Goal: Navigation & Orientation: Find specific page/section

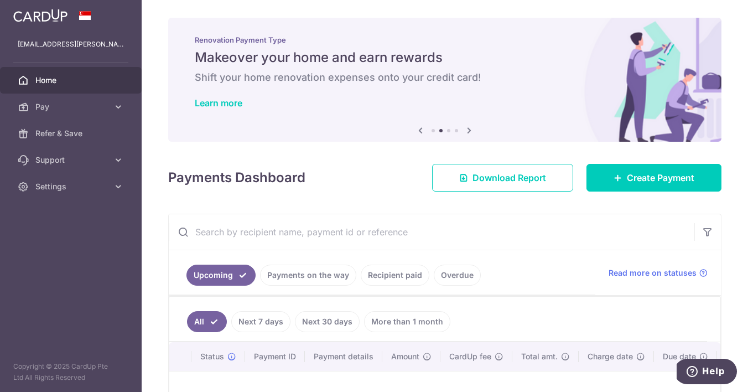
click at [471, 132] on icon at bounding box center [468, 130] width 13 height 14
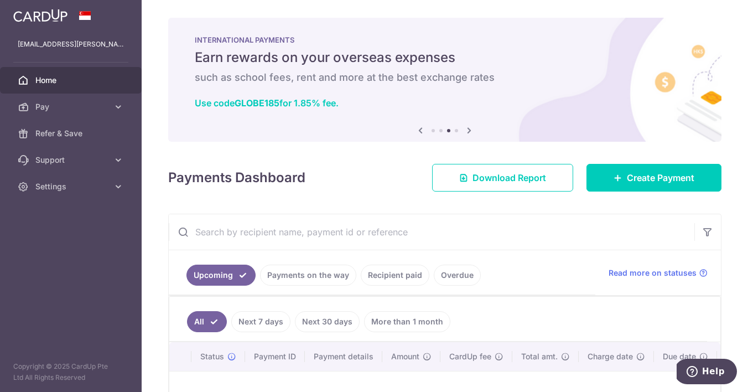
click at [471, 132] on icon at bounding box center [468, 130] width 13 height 14
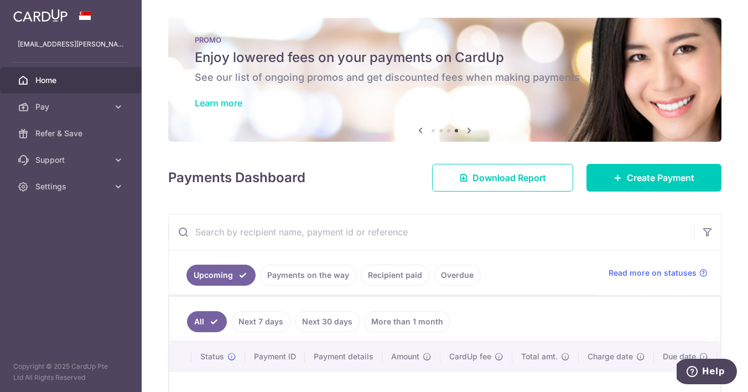
click at [226, 103] on link "Learn more" at bounding box center [219, 102] width 48 height 11
click at [235, 101] on link "Learn more" at bounding box center [219, 102] width 48 height 11
